Goal: Obtain resource: Download file/media

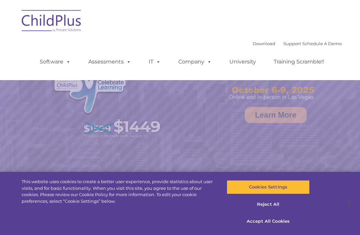
select select "MEDIUM"
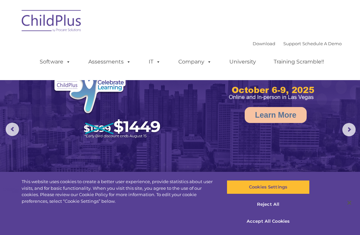
click at [252, 44] on link "Download" at bounding box center [263, 43] width 23 height 5
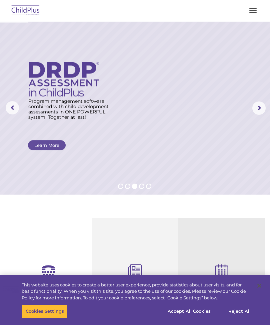
click at [243, 16] on div at bounding box center [134, 11] width 243 height 16
click at [248, 15] on button "button" at bounding box center [253, 10] width 14 height 11
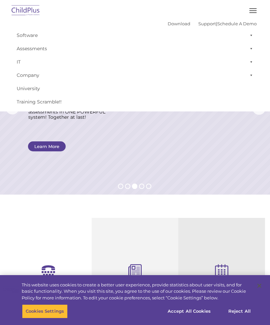
click at [170, 22] on link "Download" at bounding box center [178, 23] width 23 height 5
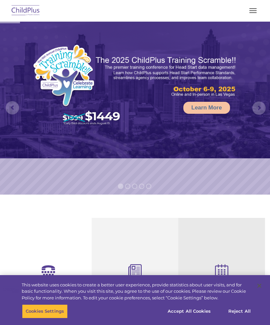
select select "MEDIUM"
click at [251, 12] on span "button" at bounding box center [252, 12] width 7 height 1
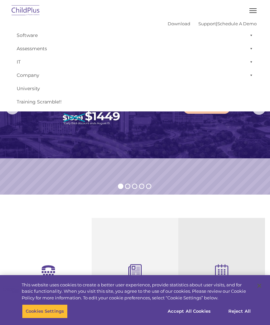
click at [206, 202] on section "Reliable Customer Support Need help with ChildPlus? We offer many convenient wa…" at bounding box center [135, 320] width 270 height 251
